Goal: Information Seeking & Learning: Learn about a topic

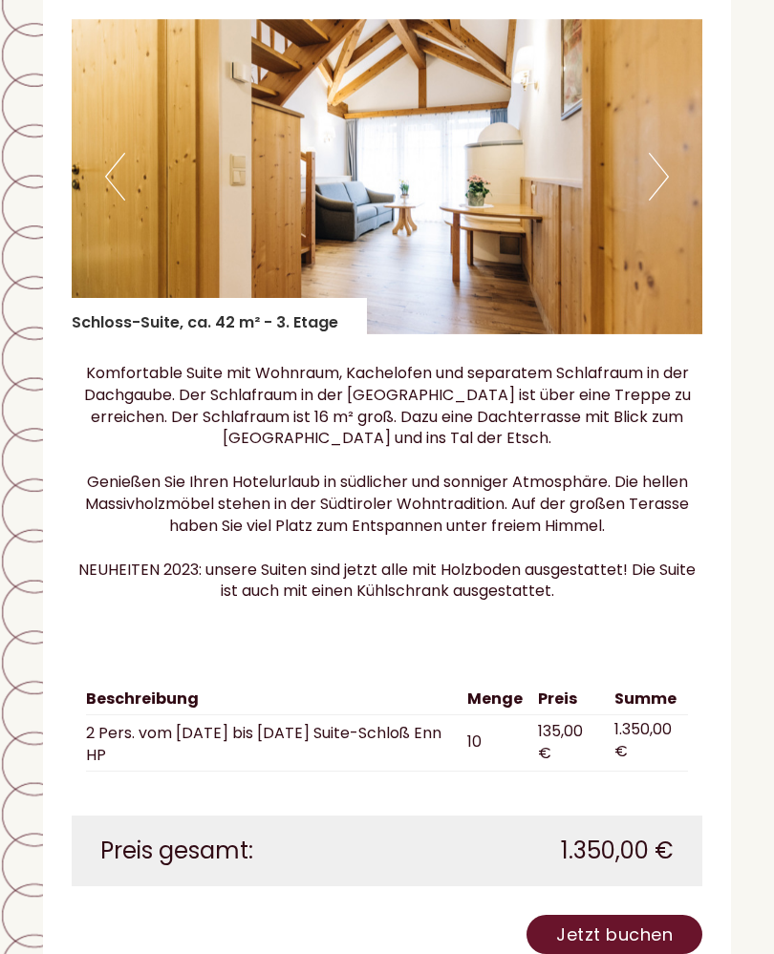
scroll to position [9864, 0]
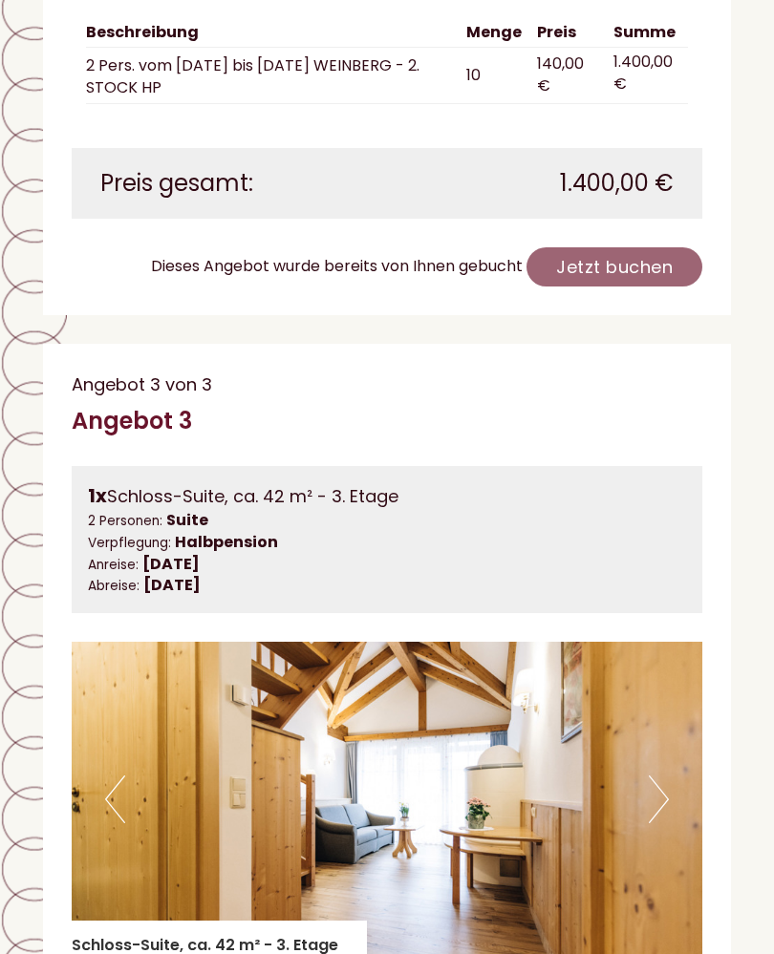
scroll to position [4036, 0]
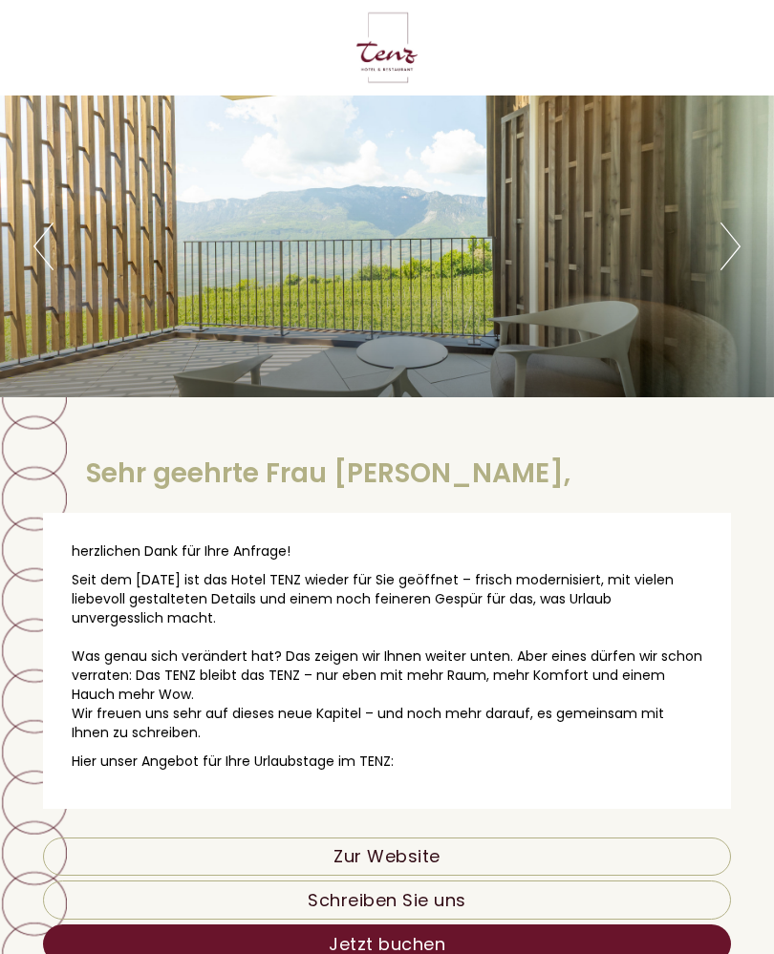
click at [770, 230] on div "Previous Next 1 2 3 4 5" at bounding box center [387, 247] width 774 height 302
click at [720, 233] on button "Next" at bounding box center [730, 247] width 20 height 48
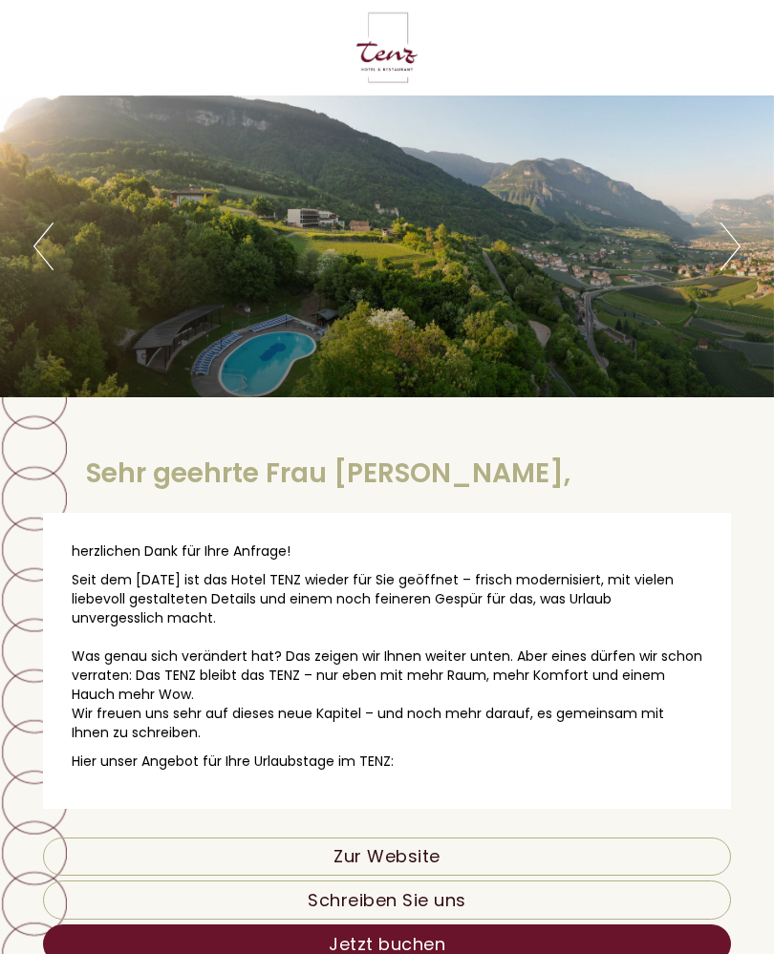
click at [727, 239] on button "Next" at bounding box center [730, 247] width 20 height 48
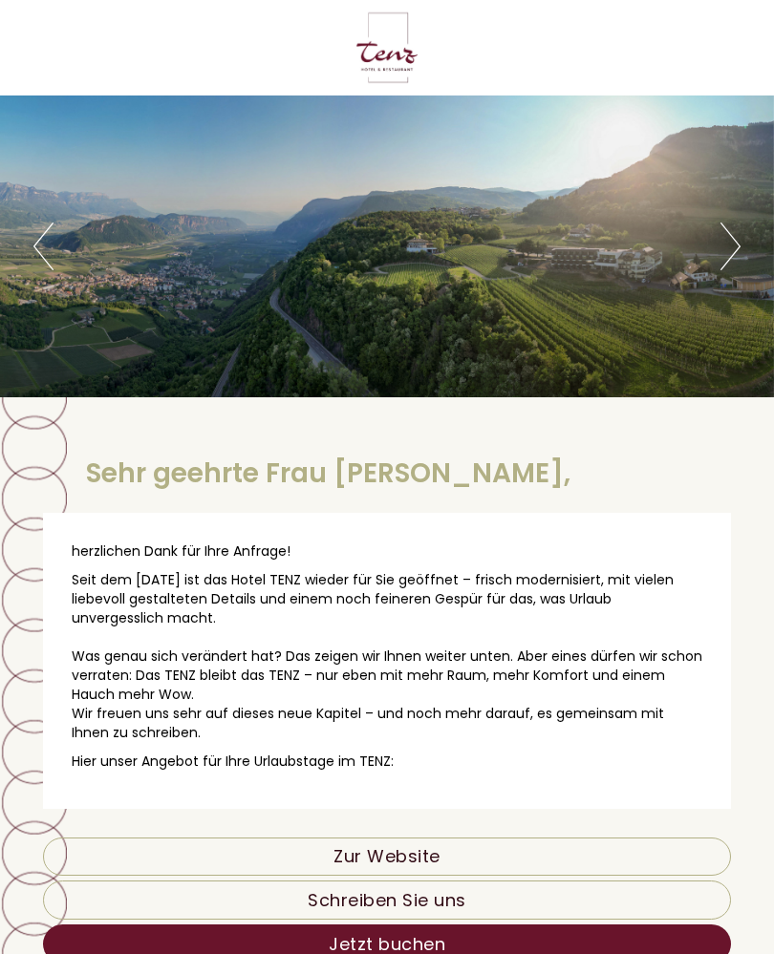
click at [728, 239] on button "Next" at bounding box center [730, 247] width 20 height 48
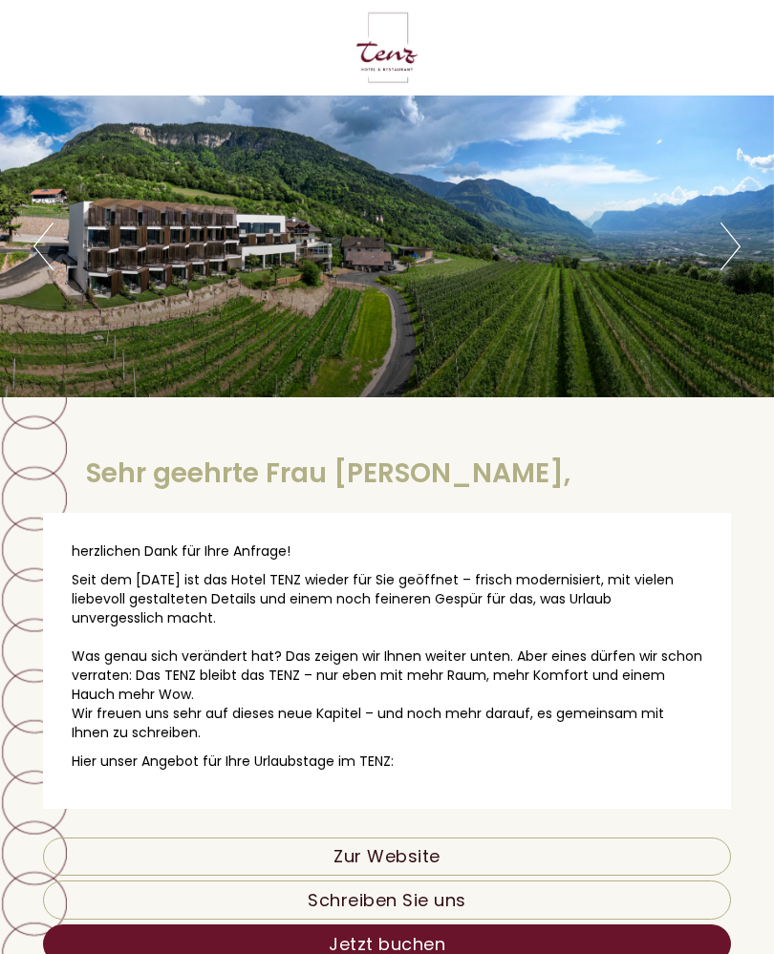
click at [736, 238] on button "Next" at bounding box center [730, 247] width 20 height 48
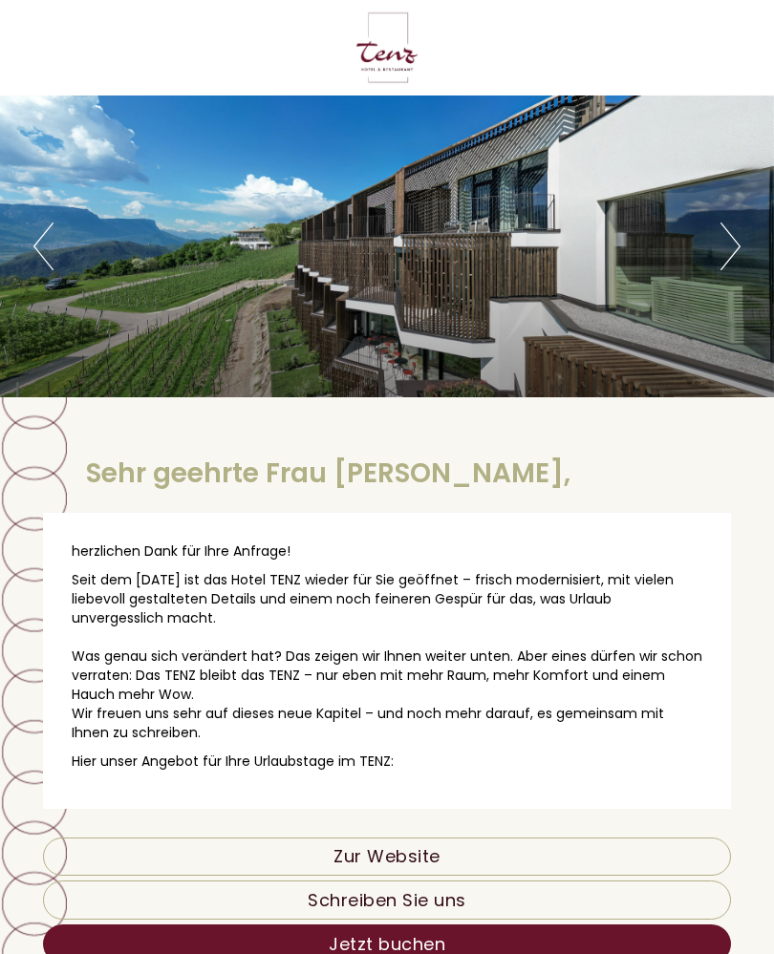
click at [730, 238] on button "Next" at bounding box center [730, 247] width 20 height 48
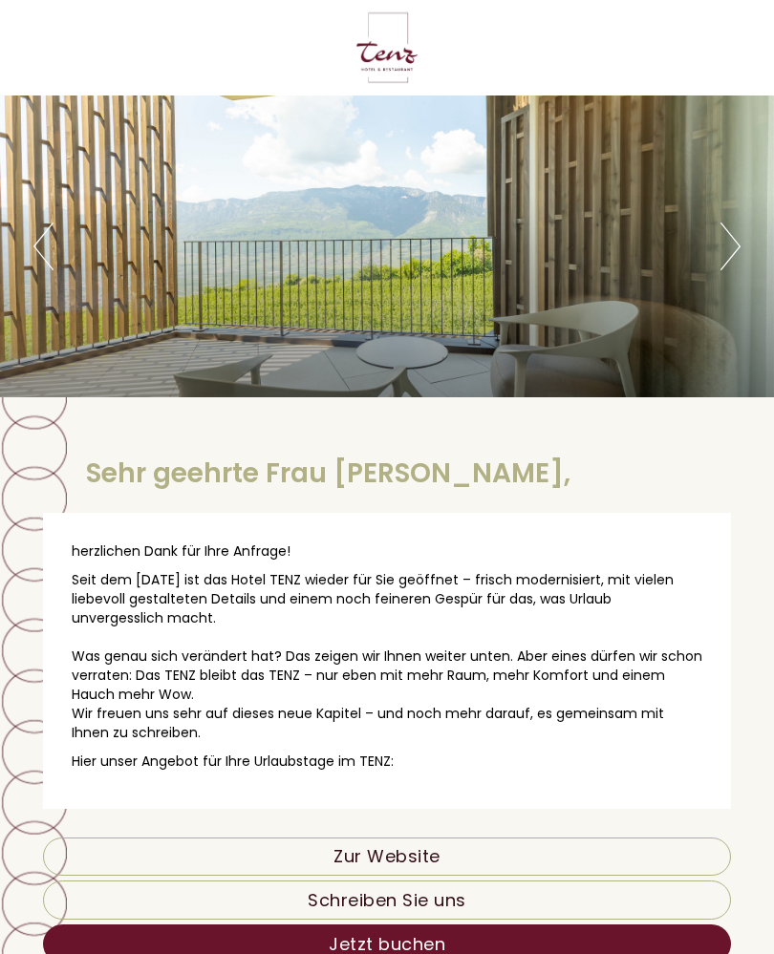
click at [732, 241] on button "Next" at bounding box center [730, 247] width 20 height 48
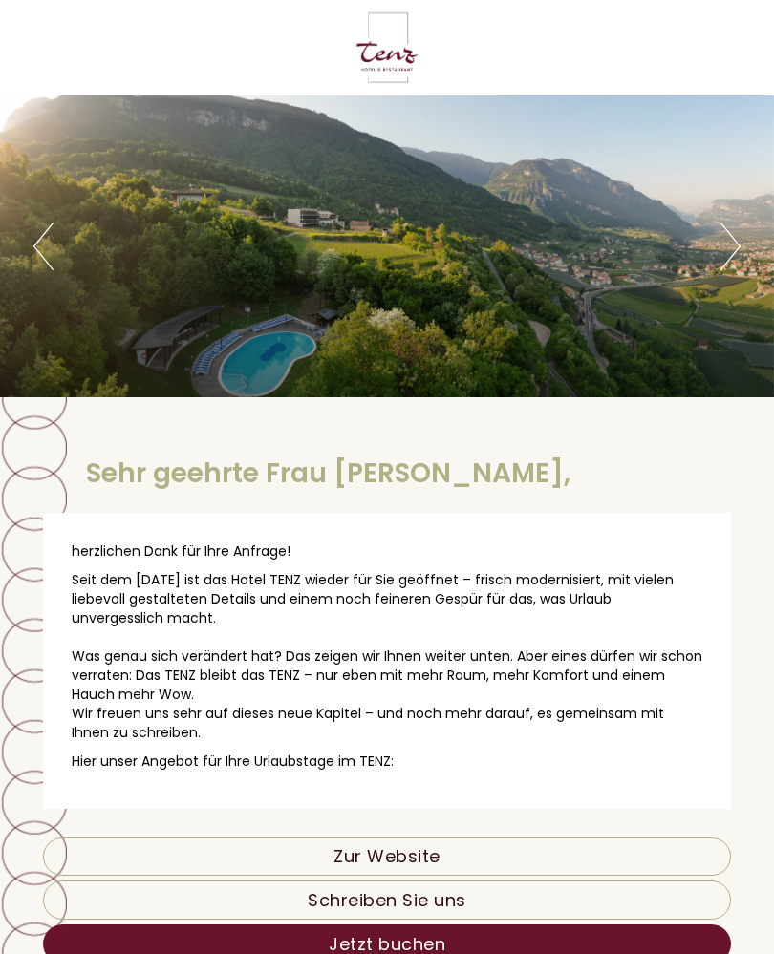
click at [727, 243] on button "Next" at bounding box center [730, 247] width 20 height 48
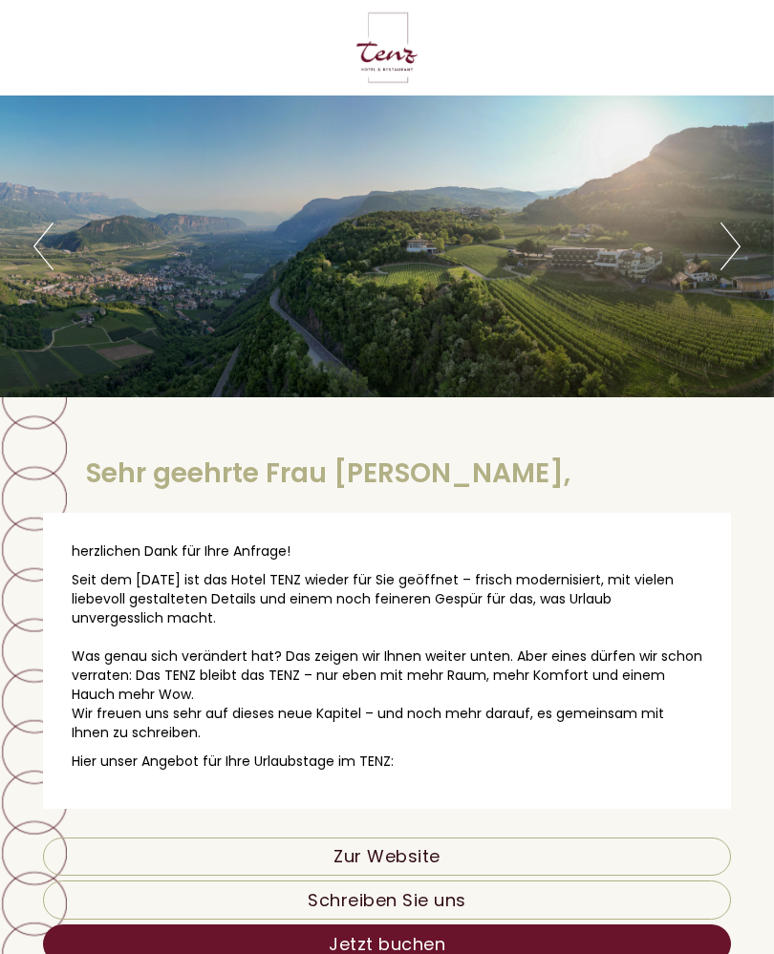
click at [725, 233] on button "Next" at bounding box center [730, 247] width 20 height 48
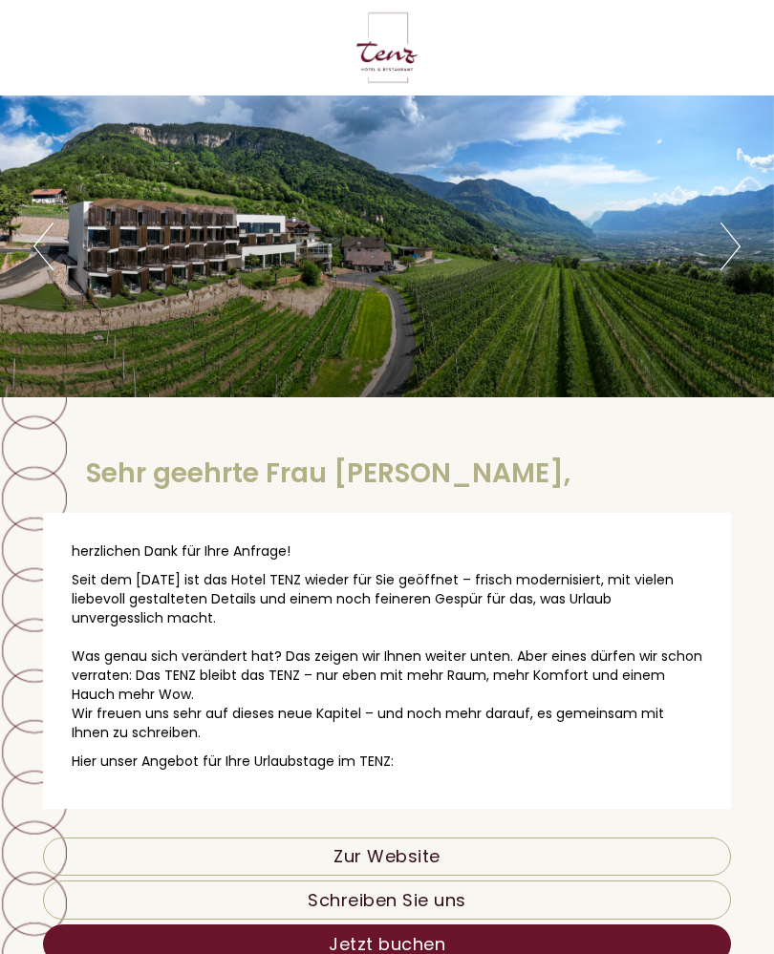
click at [726, 234] on button "Next" at bounding box center [730, 247] width 20 height 48
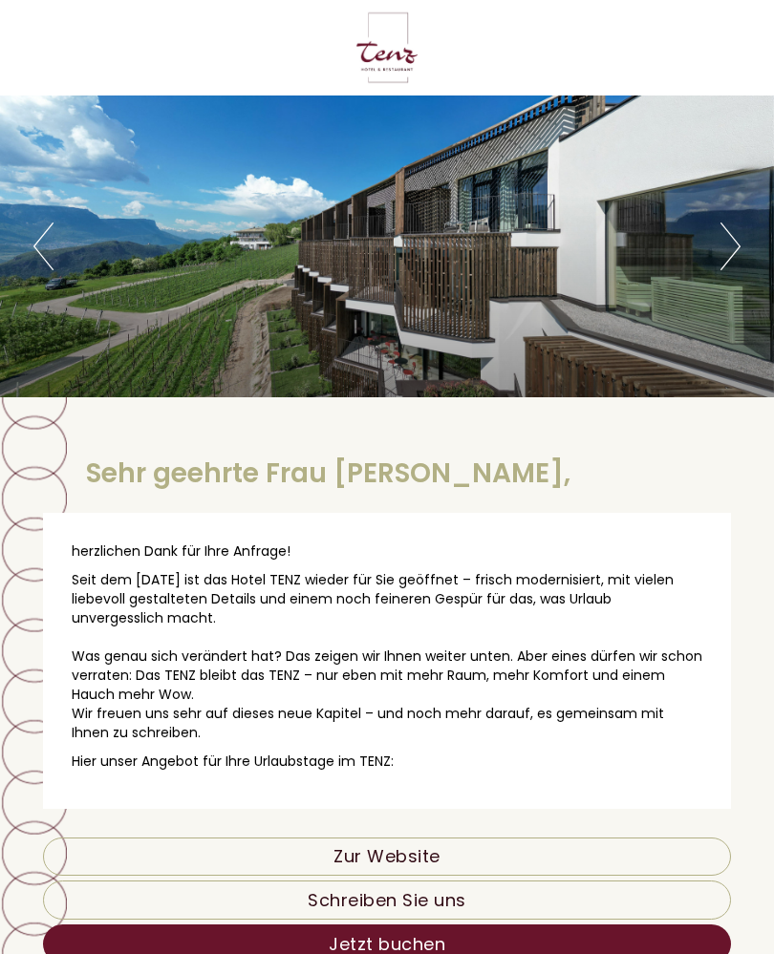
click at [731, 230] on button "Next" at bounding box center [730, 247] width 20 height 48
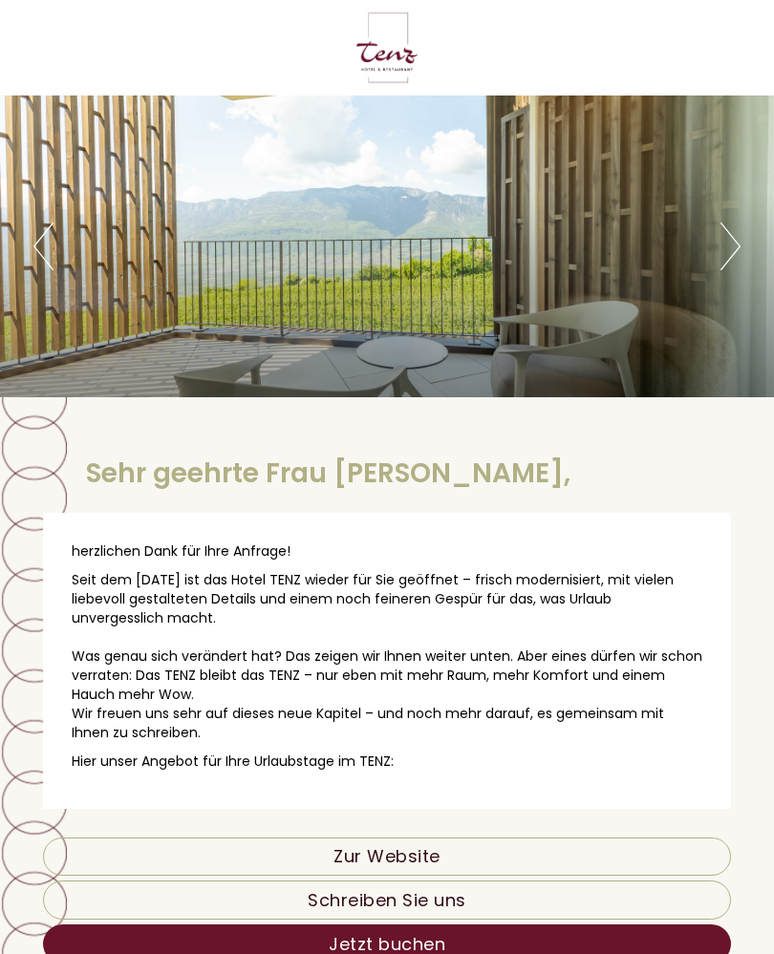
click at [737, 232] on button "Next" at bounding box center [730, 247] width 20 height 48
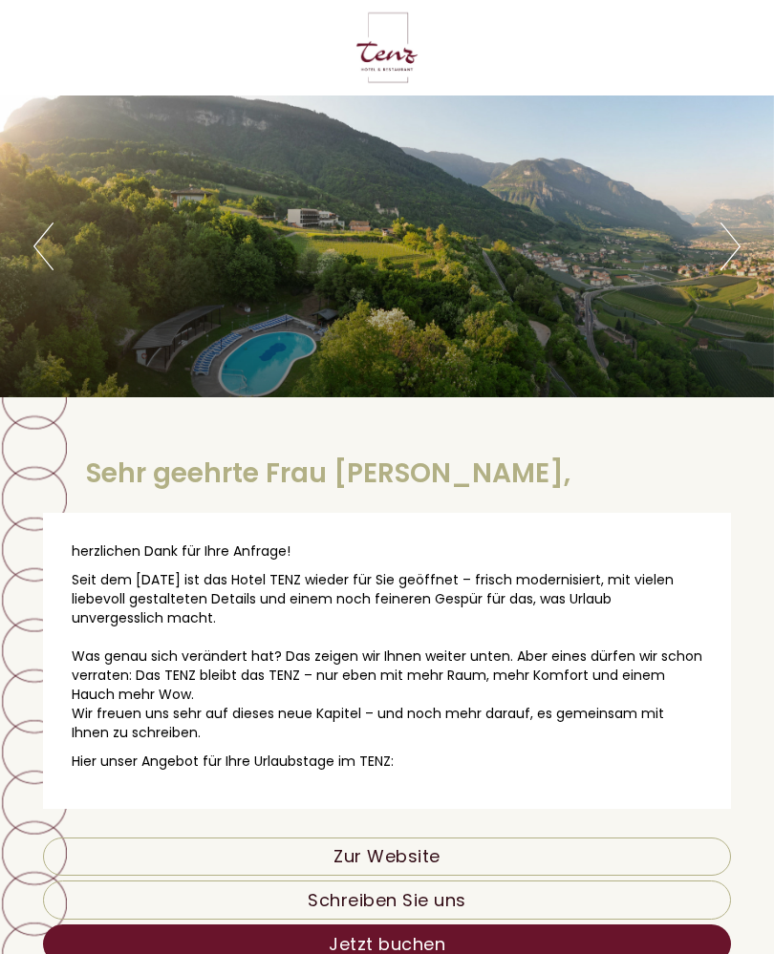
click at [736, 225] on button "Next" at bounding box center [730, 247] width 20 height 48
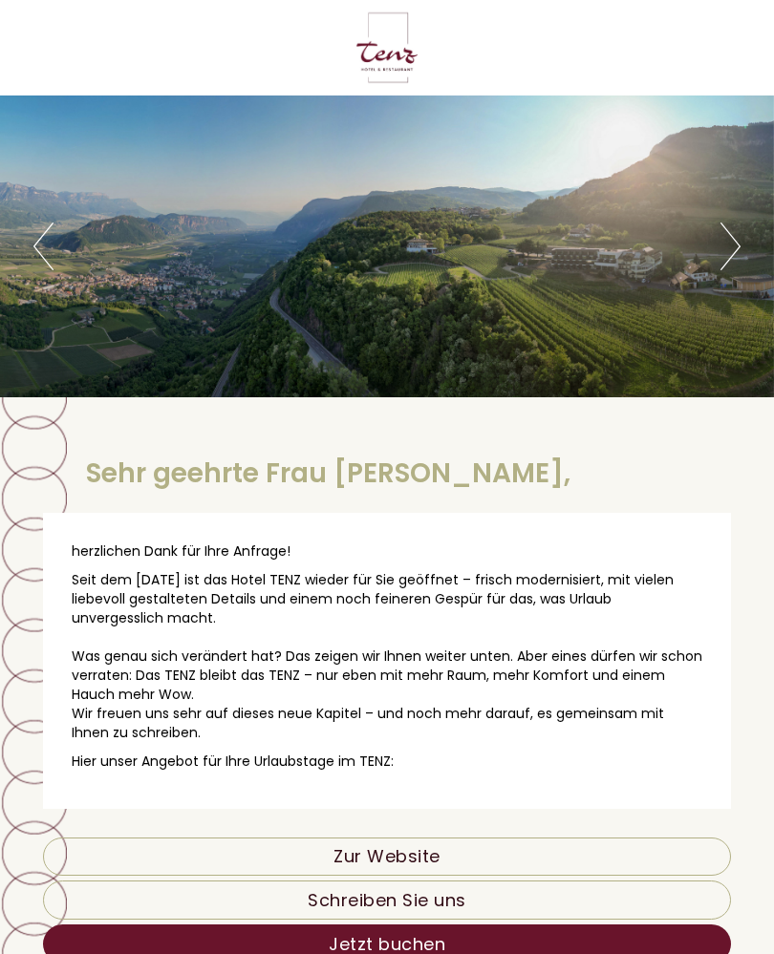
click at [738, 226] on button "Next" at bounding box center [730, 247] width 20 height 48
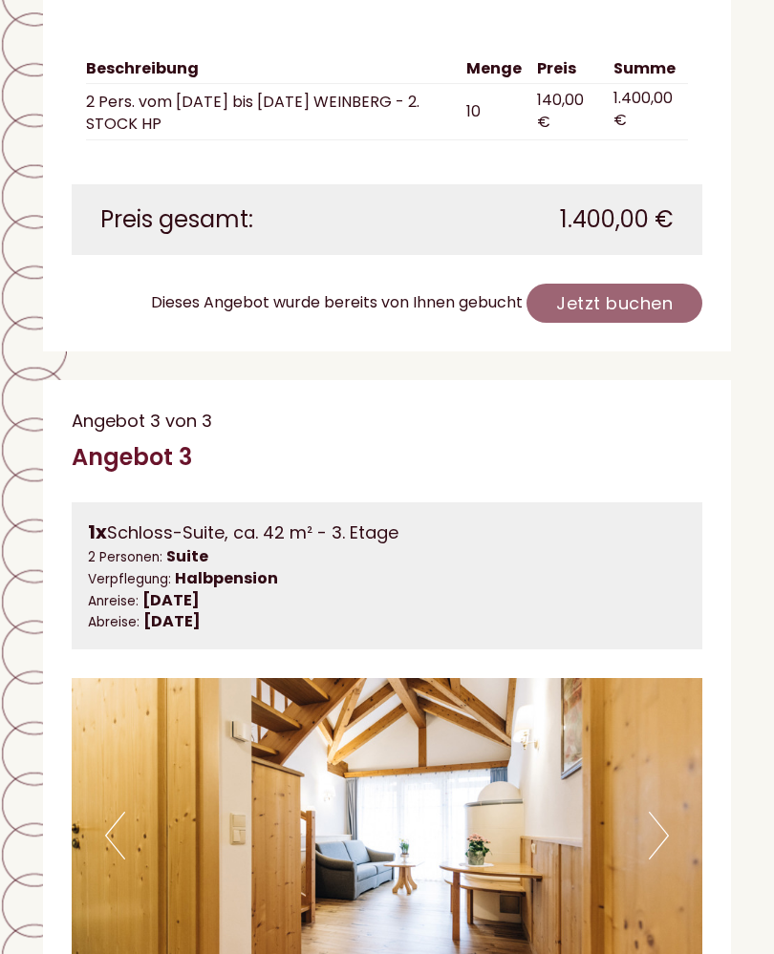
scroll to position [3999, 0]
